Goal: Communication & Community: Answer question/provide support

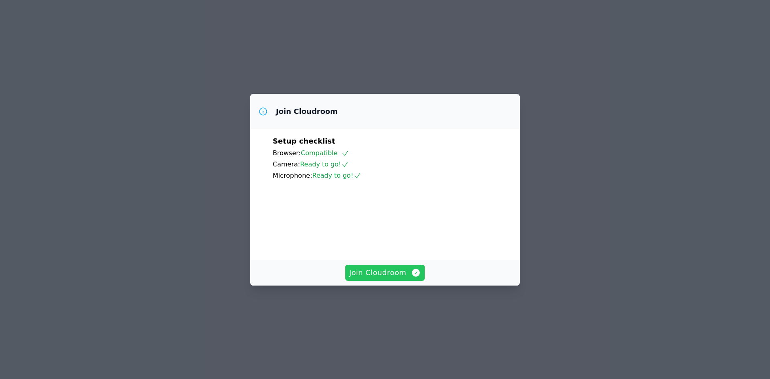
click at [377, 278] on span "Join Cloudroom" at bounding box center [385, 272] width 72 height 11
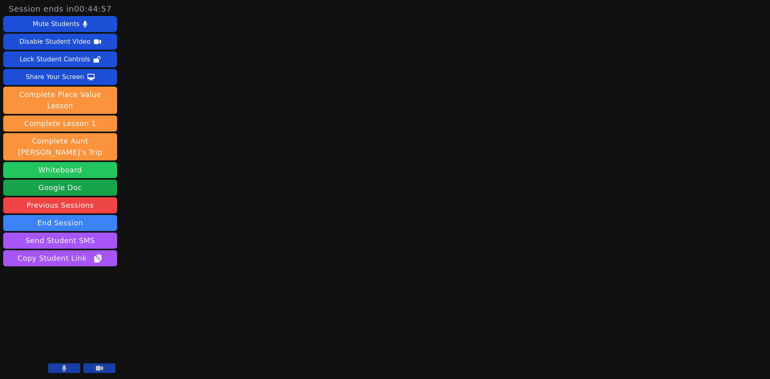
click at [99, 162] on button "Whiteboard" at bounding box center [60, 170] width 114 height 16
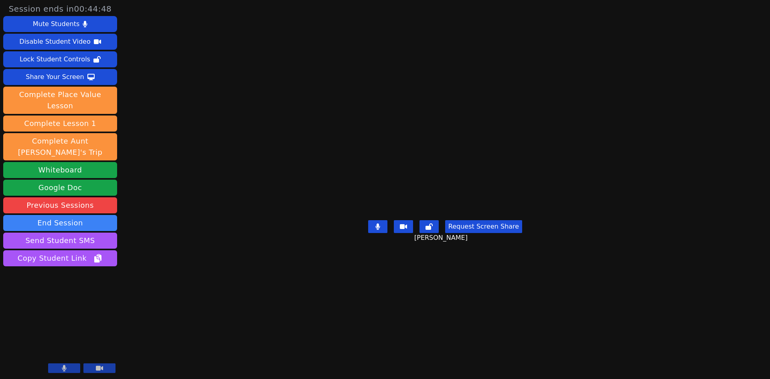
click at [285, 70] on main "Dionicio Ieremia Request Screen Share Dionicio Ieremia" at bounding box center [444, 189] width 319 height 379
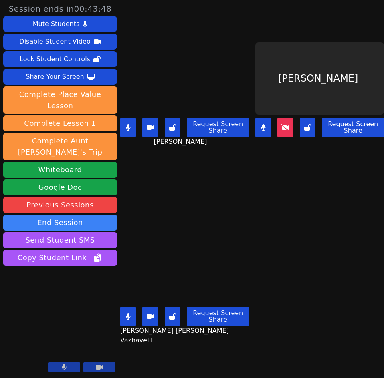
click at [125, 127] on button at bounding box center [128, 127] width 16 height 19
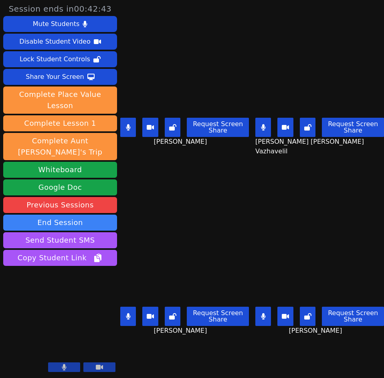
click at [126, 313] on icon at bounding box center [128, 316] width 5 height 6
click at [257, 308] on button at bounding box center [263, 316] width 16 height 19
click at [128, 118] on button at bounding box center [128, 127] width 16 height 19
click at [130, 126] on icon at bounding box center [128, 127] width 5 height 6
click at [261, 127] on icon at bounding box center [263, 127] width 5 height 6
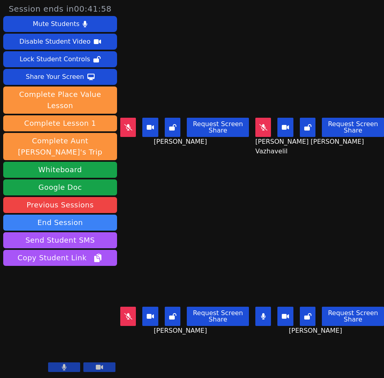
click at [261, 313] on icon at bounding box center [263, 316] width 4 height 6
click at [261, 315] on button at bounding box center [263, 316] width 16 height 19
click at [123, 314] on button at bounding box center [128, 316] width 16 height 19
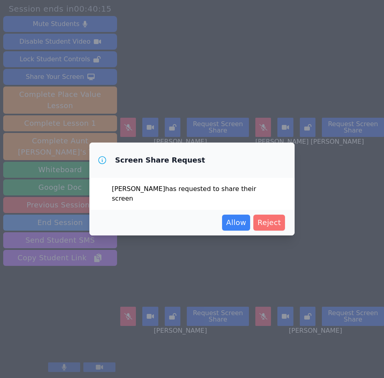
click at [273, 215] on button "Reject" at bounding box center [269, 223] width 32 height 16
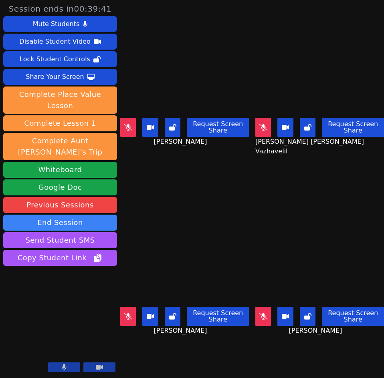
click at [126, 307] on button at bounding box center [128, 316] width 16 height 19
click at [133, 315] on button at bounding box center [128, 316] width 16 height 19
click at [131, 311] on button at bounding box center [128, 316] width 16 height 19
click at [255, 128] on button at bounding box center [263, 127] width 16 height 19
click at [125, 315] on button at bounding box center [128, 316] width 16 height 19
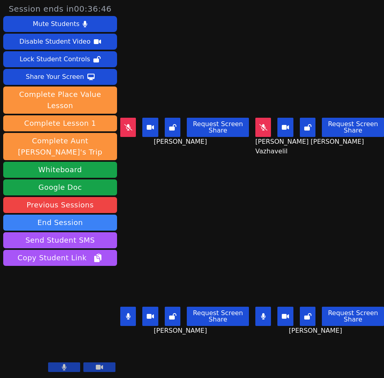
click at [128, 313] on icon at bounding box center [128, 316] width 4 height 6
click at [125, 313] on button at bounding box center [128, 316] width 16 height 19
click at [130, 313] on icon at bounding box center [128, 316] width 5 height 6
click at [127, 307] on button at bounding box center [128, 316] width 16 height 19
click at [125, 313] on icon at bounding box center [128, 316] width 8 height 6
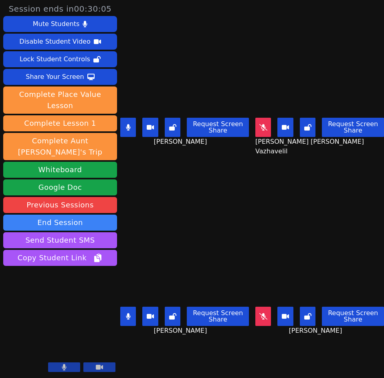
click at [125, 309] on button at bounding box center [128, 316] width 16 height 19
click at [130, 315] on button at bounding box center [128, 316] width 16 height 19
click at [129, 124] on icon at bounding box center [128, 127] width 4 height 6
click at [134, 315] on button at bounding box center [128, 316] width 16 height 19
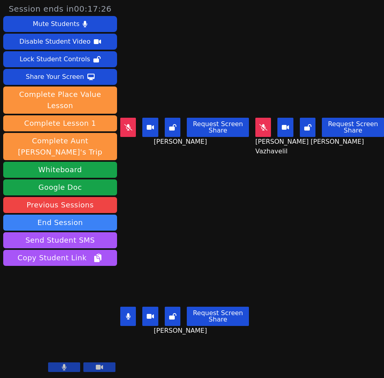
click at [129, 313] on icon at bounding box center [128, 316] width 4 height 6
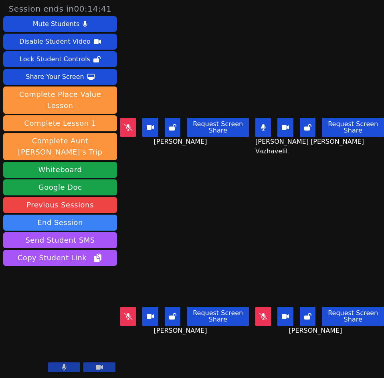
click at [261, 127] on icon at bounding box center [263, 127] width 4 height 6
click at [131, 125] on icon at bounding box center [128, 127] width 8 height 6
click at [262, 126] on icon at bounding box center [263, 127] width 4 height 6
click at [258, 127] on button at bounding box center [263, 127] width 16 height 19
click at [261, 313] on icon at bounding box center [263, 316] width 8 height 6
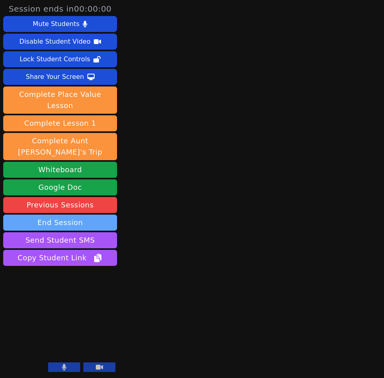
click at [90, 215] on button "End Session" at bounding box center [60, 223] width 114 height 16
